Goal: Task Accomplishment & Management: Use online tool/utility

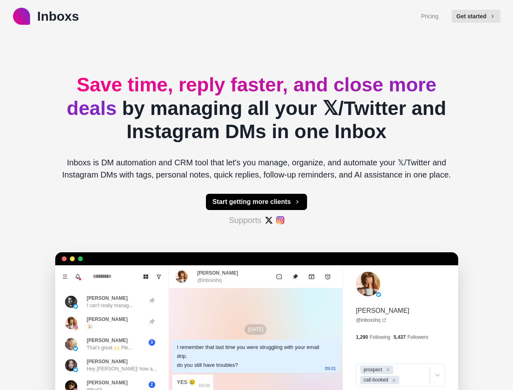
click at [479, 16] on button "Get started" at bounding box center [475, 16] width 49 height 13
click at [256, 202] on button "Start getting more clients" at bounding box center [256, 202] width 101 height 16
click at [63, 276] on icon "Menu" at bounding box center [65, 276] width 4 height 4
click at [76, 276] on icon "Notifications" at bounding box center [78, 276] width 4 height 4
click at [143, 276] on icon "Board View" at bounding box center [146, 277] width 6 height 6
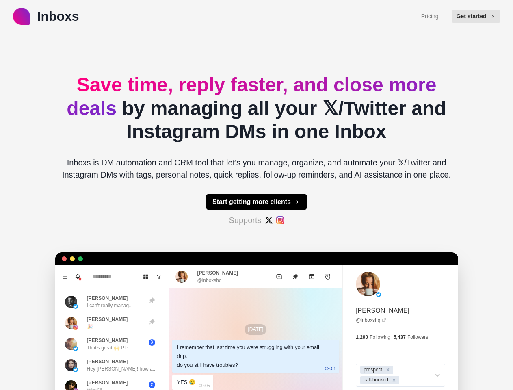
click at [156, 276] on icon "Show unread conversations" at bounding box center [159, 277] width 6 height 6
click at [103, 302] on div "Remind [PERSON_NAME] (@ [PERSON_NAME] ) to try Inboxs less than a minute ago • …" at bounding box center [144, 303] width 138 height 33
click at [103, 317] on div "Remind [PERSON_NAME] (@ [PERSON_NAME] ) to try Inboxs less than a minute ago • …" at bounding box center [144, 303] width 132 height 27
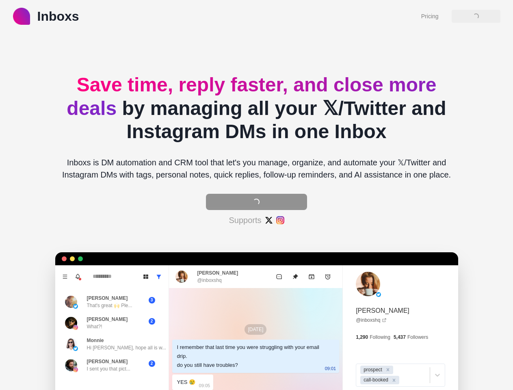
type textarea "*"
